Goal: Task Accomplishment & Management: Manage account settings

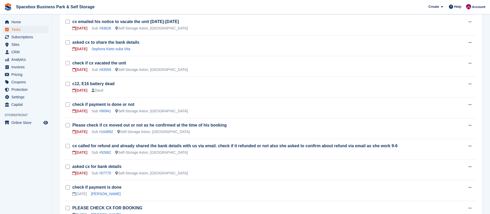
scroll to position [240, 0]
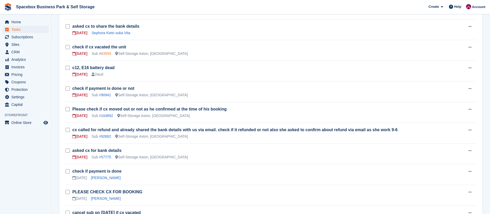
click at [105, 51] on link "93559" at bounding box center [106, 53] width 10 height 4
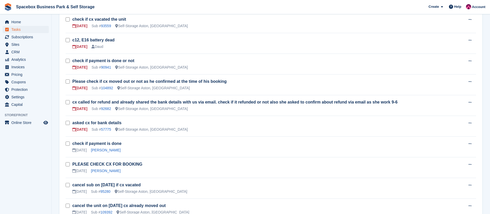
scroll to position [272, 0]
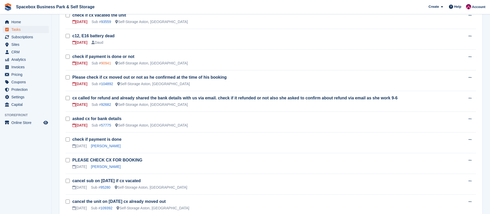
click at [105, 62] on link "90941" at bounding box center [106, 63] width 10 height 4
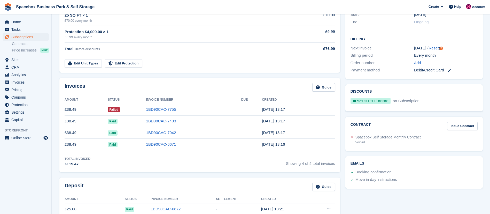
scroll to position [112, 0]
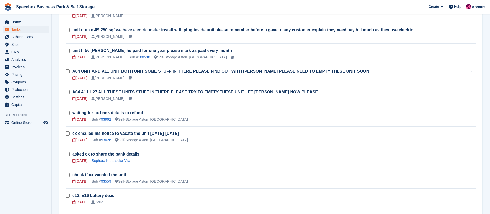
scroll to position [272, 0]
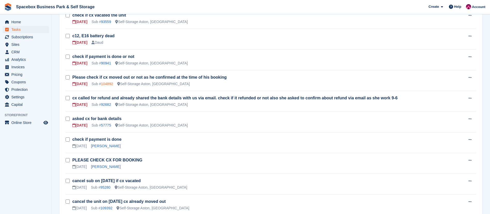
click at [109, 83] on link "104892" at bounding box center [107, 84] width 12 height 4
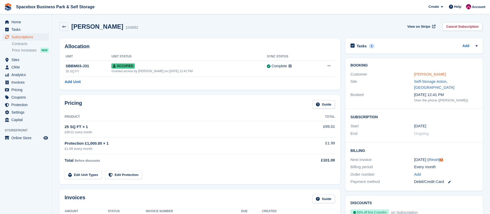
click at [425, 72] on link "[PERSON_NAME]" at bounding box center [430, 74] width 32 height 4
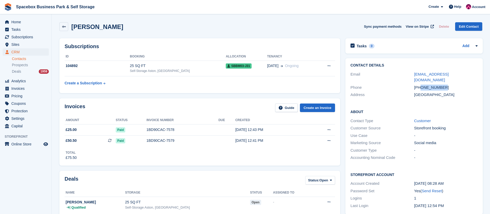
copy div "7488555362"
drag, startPoint x: 421, startPoint y: 80, endPoint x: 455, endPoint y: 81, distance: 34.9
click at [455, 84] on div "+447488555362" at bounding box center [446, 87] width 64 height 6
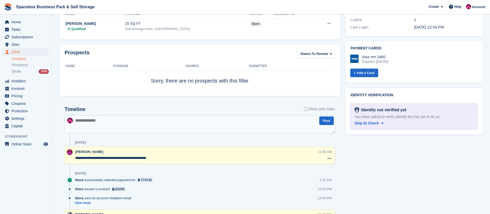
scroll to position [192, 0]
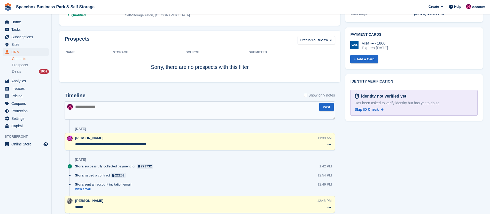
click at [109, 110] on textarea at bounding box center [200, 110] width 270 height 18
type textarea "*"
type textarea "**********"
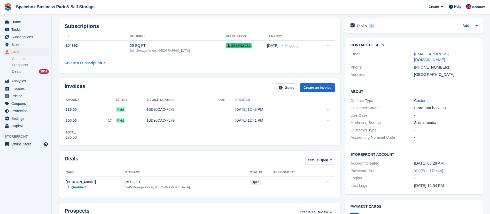
scroll to position [0, 0]
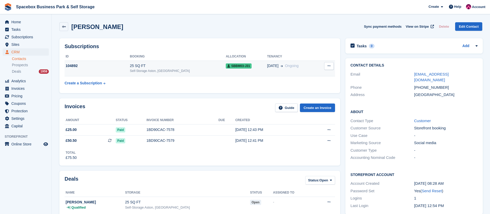
click at [125, 66] on div "104892" at bounding box center [97, 65] width 65 height 5
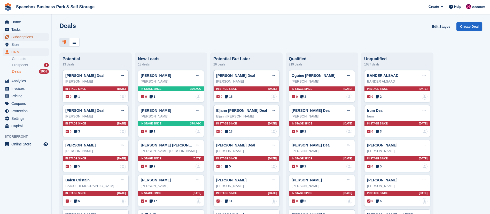
click at [28, 39] on span "Subscriptions" at bounding box center [26, 36] width 31 height 7
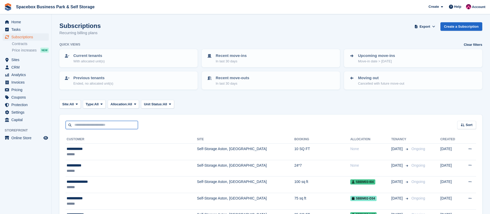
click at [94, 128] on input "text" at bounding box center [102, 125] width 72 height 9
type input "******"
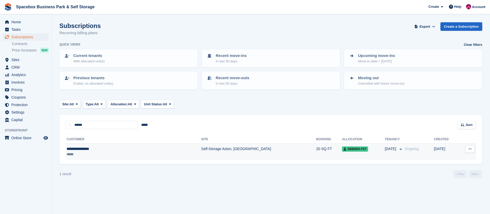
click at [201, 153] on td "Self-Storage Aston, [GEOGRAPHIC_DATA]" at bounding box center [258, 151] width 115 height 16
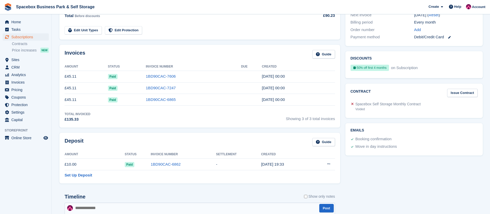
scroll to position [234, 0]
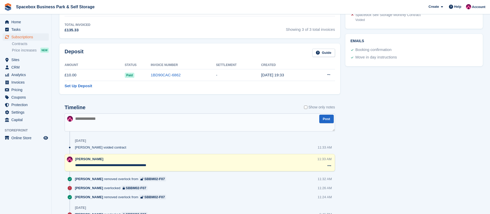
click at [115, 125] on textarea at bounding box center [200, 122] width 270 height 18
type textarea "**********"
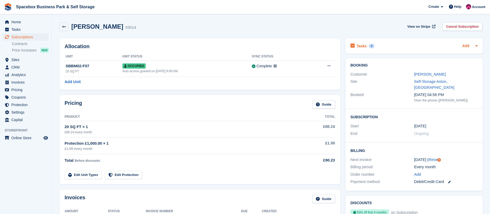
click at [463, 44] on link "Add" at bounding box center [465, 46] width 7 height 6
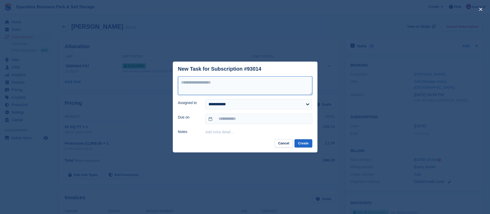
click at [220, 88] on textarea at bounding box center [245, 85] width 134 height 19
type textarea "**********"
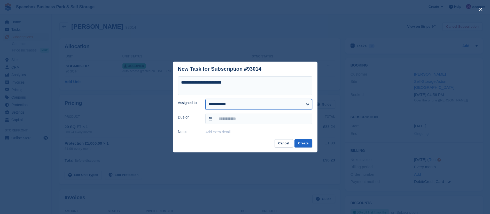
click at [226, 105] on select "**********" at bounding box center [258, 104] width 107 height 10
select select "****"
click at [205, 99] on select "**********" at bounding box center [258, 104] width 107 height 10
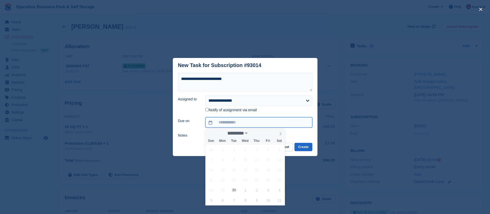
click at [224, 122] on input "text" at bounding box center [258, 122] width 107 height 10
click at [233, 189] on span "30" at bounding box center [234, 190] width 10 height 10
type input "**********"
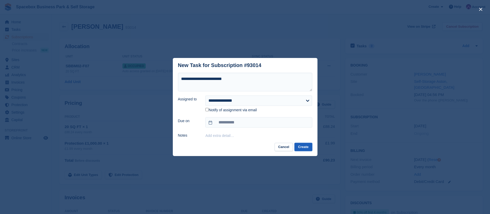
click at [306, 149] on button "Create" at bounding box center [304, 147] width 18 height 9
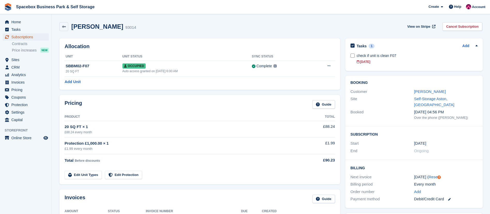
click at [30, 35] on span "Subscriptions" at bounding box center [26, 36] width 31 height 7
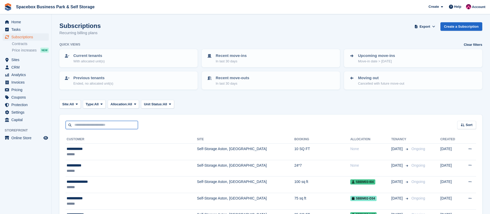
click at [98, 128] on input "text" at bounding box center [102, 125] width 72 height 9
type input "*******"
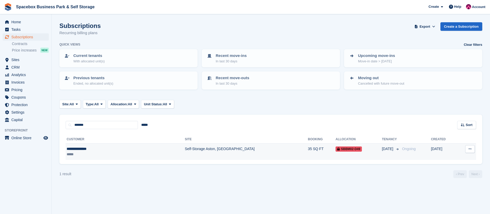
click at [185, 152] on td "Self-Storage Aston, [GEOGRAPHIC_DATA]" at bounding box center [246, 151] width 123 height 16
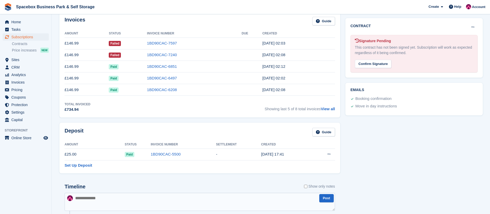
scroll to position [102, 0]
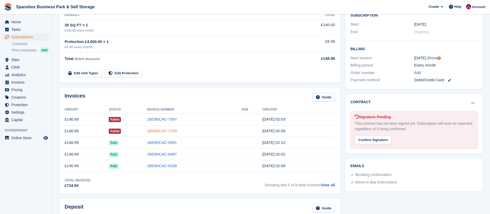
click at [160, 131] on link "1BD90CAC-7240" at bounding box center [162, 130] width 30 height 4
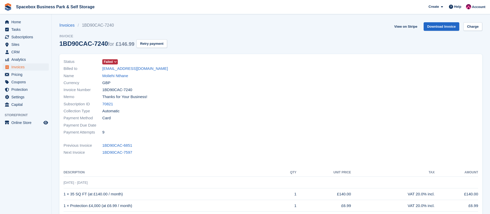
click at [114, 61] on icon at bounding box center [115, 61] width 3 height 3
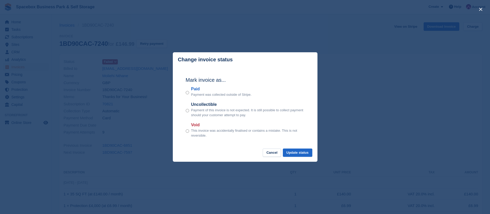
click at [375, 156] on div "close" at bounding box center [245, 107] width 490 height 214
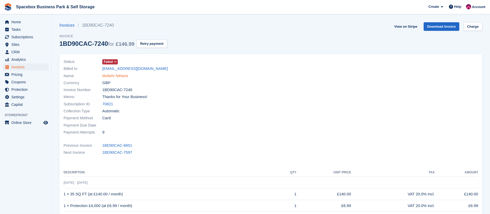
click at [116, 75] on link "Moliehi Nthane" at bounding box center [115, 76] width 26 height 6
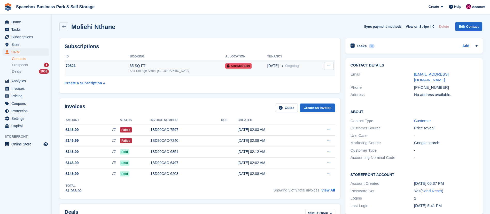
click at [143, 63] on td "35 SQ FT Self-Storage Aston, Birmingham" at bounding box center [178, 68] width 96 height 16
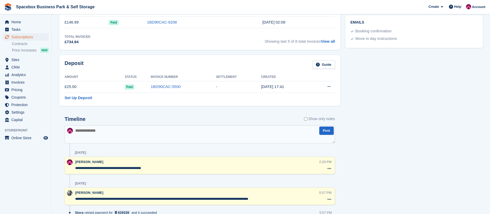
scroll to position [245, 0]
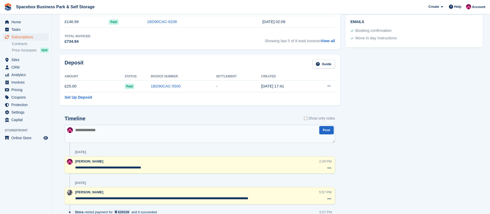
click at [107, 129] on textarea at bounding box center [200, 134] width 270 height 18
type textarea "**********"
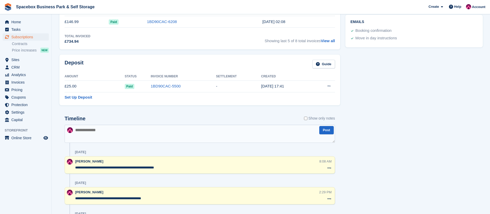
scroll to position [0, 0]
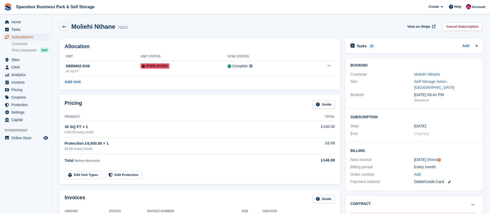
click at [26, 36] on span "Subscriptions" at bounding box center [26, 36] width 31 height 7
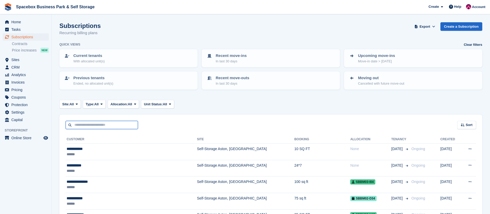
click at [114, 124] on input "text" at bounding box center [102, 125] width 72 height 9
type input "*****"
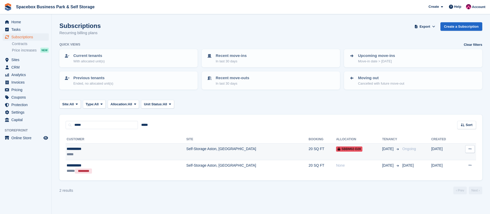
click at [127, 156] on div "*****" at bounding box center [101, 153] width 68 height 5
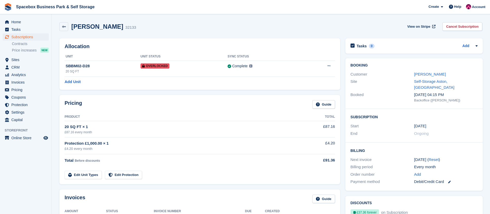
scroll to position [159, 0]
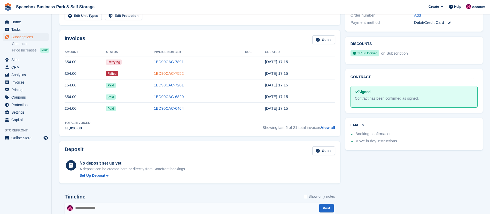
click at [167, 74] on link "1BD90CAC-7552" at bounding box center [169, 73] width 30 height 4
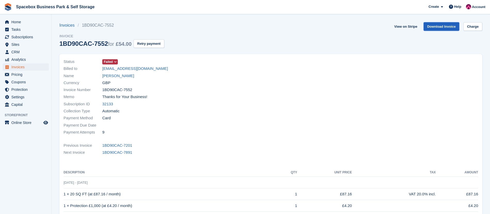
click at [446, 25] on link "Download Invoice" at bounding box center [442, 26] width 36 height 9
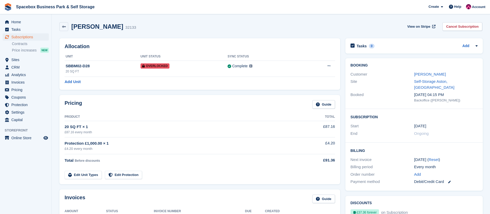
scroll to position [159, 0]
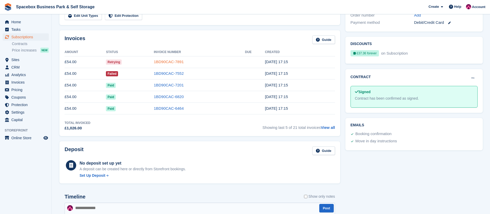
click at [166, 61] on link "1BD90CAC-7891" at bounding box center [169, 61] width 30 height 4
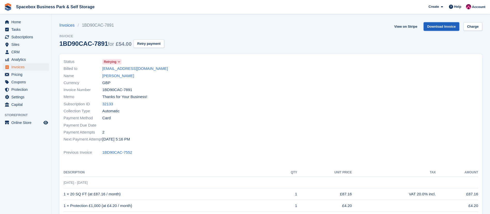
click at [440, 24] on link "Download Invoice" at bounding box center [442, 26] width 36 height 9
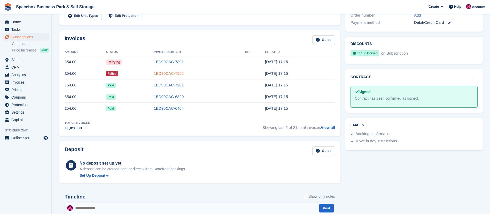
click at [173, 73] on link "1BD90CAC-7552" at bounding box center [169, 73] width 30 height 4
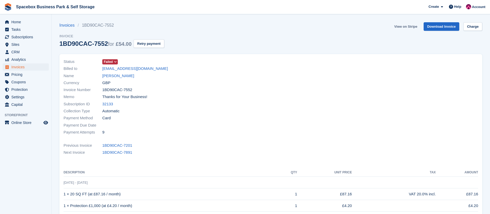
click at [406, 26] on link "View on Stripe" at bounding box center [405, 26] width 27 height 9
click at [23, 37] on span "Subscriptions" at bounding box center [26, 36] width 31 height 7
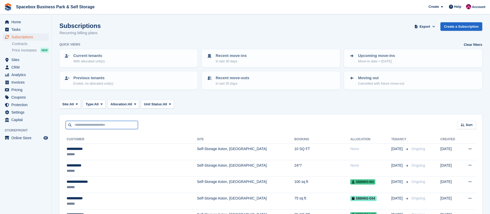
click at [99, 126] on input "text" at bounding box center [102, 125] width 72 height 9
type input "*******"
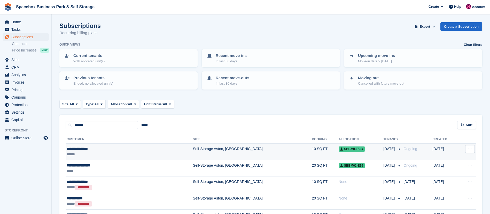
click at [193, 156] on td "Self-Storage Aston, [GEOGRAPHIC_DATA]" at bounding box center [252, 151] width 119 height 17
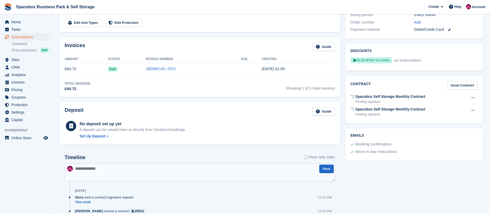
scroll to position [152, 0]
click at [150, 167] on textarea at bounding box center [200, 171] width 270 height 18
type textarea "*"
type textarea "**********"
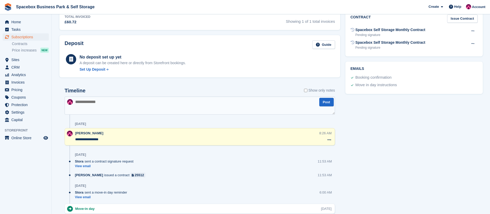
scroll to position [221, 0]
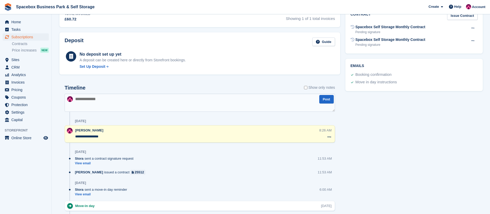
click at [79, 136] on textarea "**********" at bounding box center [197, 136] width 244 height 5
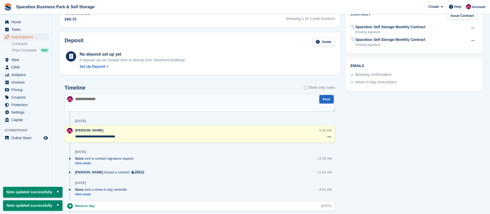
type textarea "**********"
click at [431, 137] on div "Tasks 0 Add No tasks related to Subscription #107976 Booking Customer Abigail A…" at bounding box center [414, 66] width 143 height 505
click at [476, 37] on button at bounding box center [473, 41] width 10 height 8
click at [451, 48] on p "Void contract" at bounding box center [452, 51] width 45 height 7
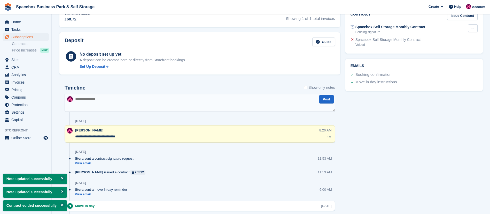
click at [476, 24] on button at bounding box center [473, 28] width 10 height 8
click at [442, 35] on p "Void contract" at bounding box center [452, 38] width 45 height 7
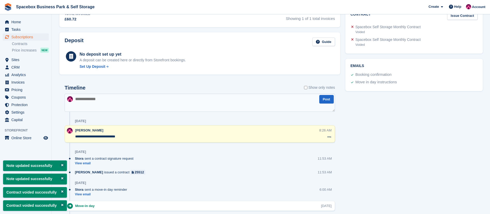
scroll to position [0, 0]
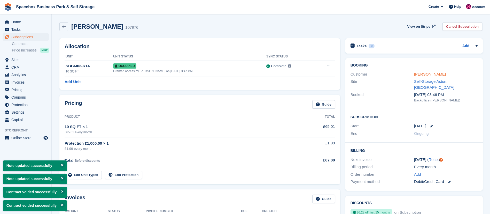
click at [422, 75] on link "Abigail Ayorinde" at bounding box center [430, 74] width 32 height 4
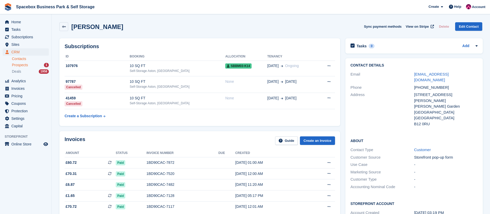
click at [24, 63] on span "Prospects" at bounding box center [20, 65] width 16 height 5
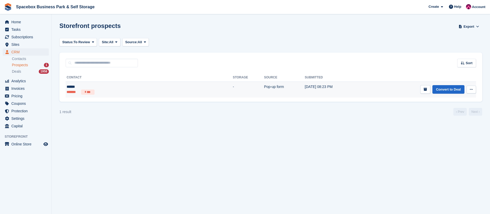
click at [233, 87] on td "-" at bounding box center [248, 89] width 31 height 16
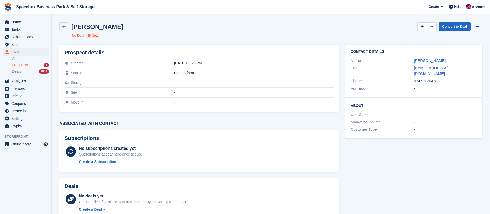
drag, startPoint x: 414, startPoint y: 75, endPoint x: 442, endPoint y: 75, distance: 28.7
click at [442, 77] on div "Phone 07450170438" at bounding box center [414, 80] width 127 height 7
copy div "07450170438"
click at [329, 33] on div "[PERSON_NAME] Archive Convert to Deal Delete prospect No Deal New" at bounding box center [270, 30] width 429 height 22
drag, startPoint x: 72, startPoint y: 28, endPoint x: 115, endPoint y: 30, distance: 43.7
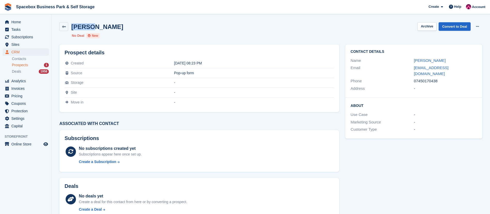
click at [115, 30] on div "[PERSON_NAME] Archive Convert to Deal Delete prospect" at bounding box center [270, 26] width 423 height 9
drag, startPoint x: 444, startPoint y: 75, endPoint x: 413, endPoint y: 76, distance: 30.5
click at [413, 77] on div "Phone 07450170438" at bounding box center [414, 80] width 127 height 7
copy div "07450170438"
click at [451, 28] on link "Convert to Deal" at bounding box center [455, 26] width 32 height 9
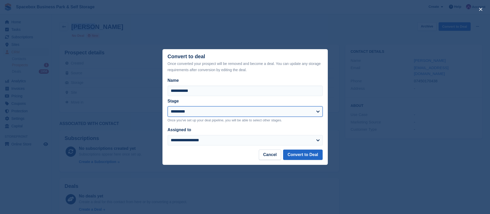
click at [184, 111] on select "**********" at bounding box center [245, 111] width 155 height 10
select select "****"
click at [168, 106] on select "**********" at bounding box center [245, 111] width 155 height 10
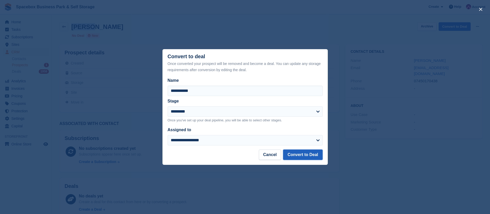
click at [302, 154] on button "Convert to Deal" at bounding box center [302, 154] width 39 height 10
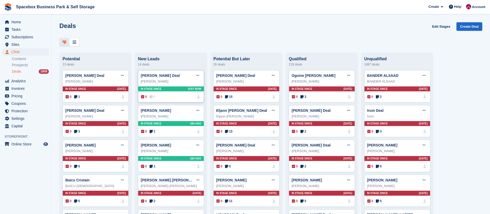
click at [169, 88] on div "In stage since Just now" at bounding box center [171, 88] width 66 height 5
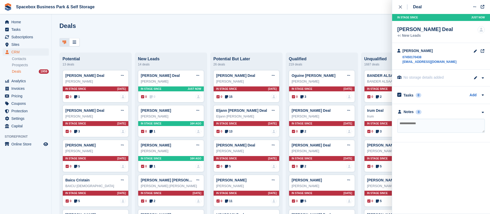
click at [423, 128] on textarea at bounding box center [441, 126] width 88 height 14
type textarea "*"
type textarea "**********"
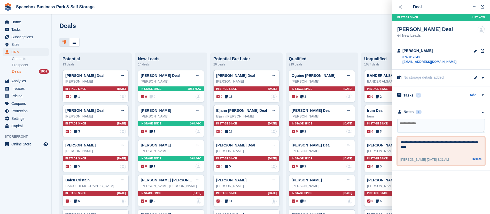
click at [467, 141] on textarea "**********" at bounding box center [440, 146] width 81 height 12
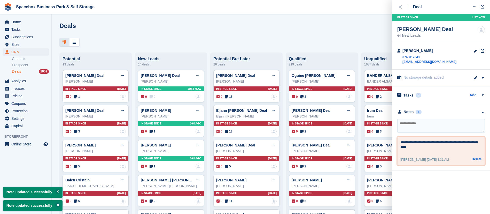
type textarea "**********"
click at [453, 127] on textarea at bounding box center [441, 126] width 88 height 14
click at [400, 4] on div "close" at bounding box center [403, 6] width 9 height 5
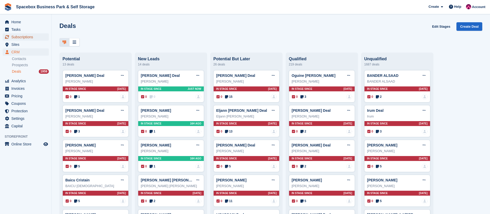
click at [30, 33] on span "Subscriptions" at bounding box center [26, 36] width 31 height 7
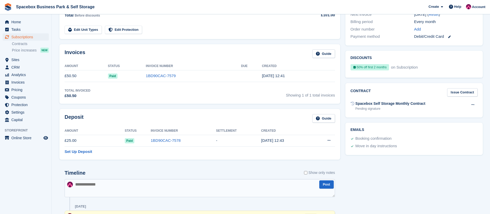
scroll to position [145, 0]
click at [126, 182] on textarea at bounding box center [200, 187] width 270 height 18
type textarea "**********"
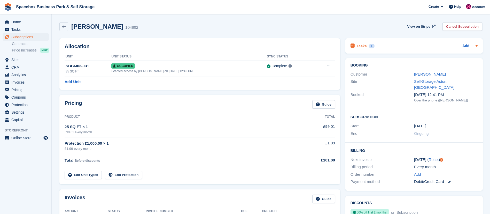
click at [362, 44] on h2 "Tasks" at bounding box center [362, 46] width 10 height 5
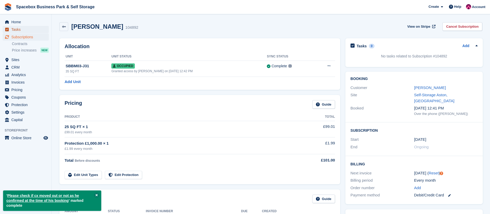
click at [20, 29] on span "Tasks" at bounding box center [26, 29] width 31 height 7
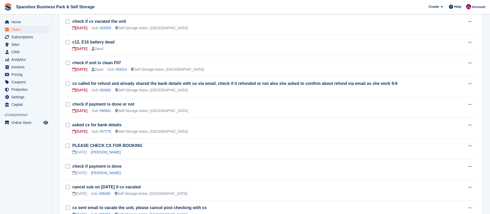
scroll to position [267, 0]
click at [107, 87] on link "92682" at bounding box center [106, 89] width 10 height 4
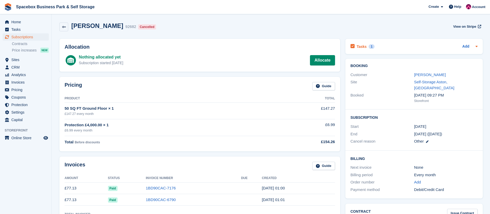
click at [369, 45] on div "1" at bounding box center [372, 46] width 6 height 5
click at [357, 47] on h2 "Tasks" at bounding box center [362, 46] width 10 height 5
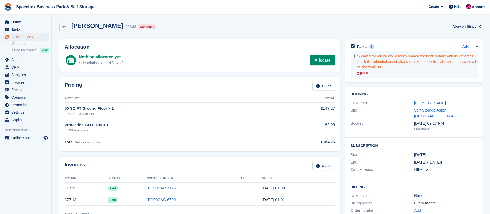
click at [394, 67] on div "cx called for refund and already shared the bank details with us via email. che…" at bounding box center [417, 61] width 121 height 16
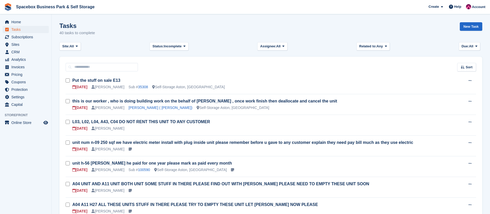
scroll to position [267, 0]
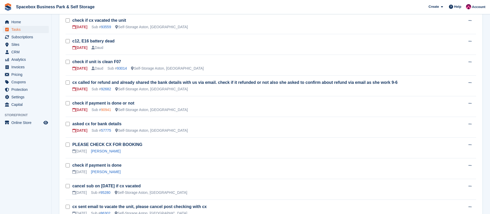
click at [107, 111] on link "90941" at bounding box center [106, 109] width 10 height 4
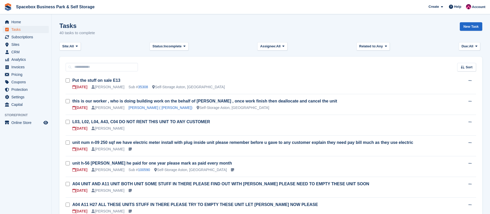
scroll to position [267, 0]
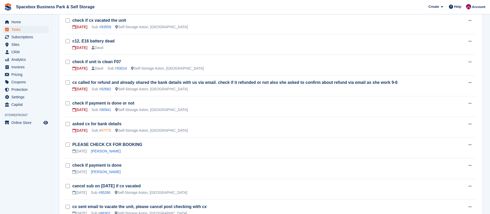
click at [105, 131] on link "57775" at bounding box center [106, 130] width 10 height 4
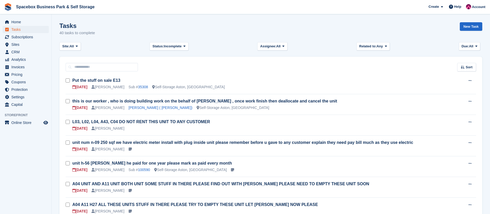
scroll to position [267, 0]
